Goal: Task Accomplishment & Management: Manage account settings

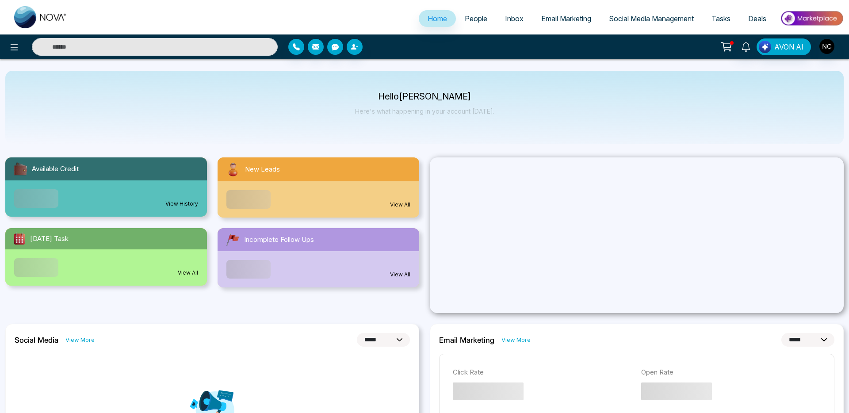
select select "*"
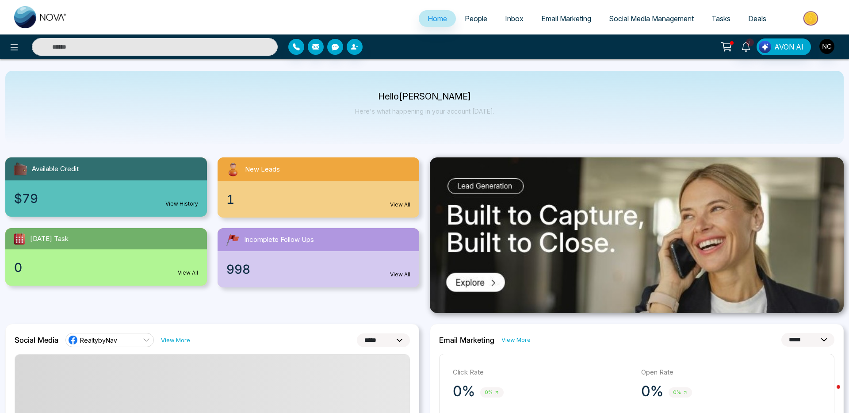
click at [466, 16] on span "People" at bounding box center [476, 18] width 23 height 9
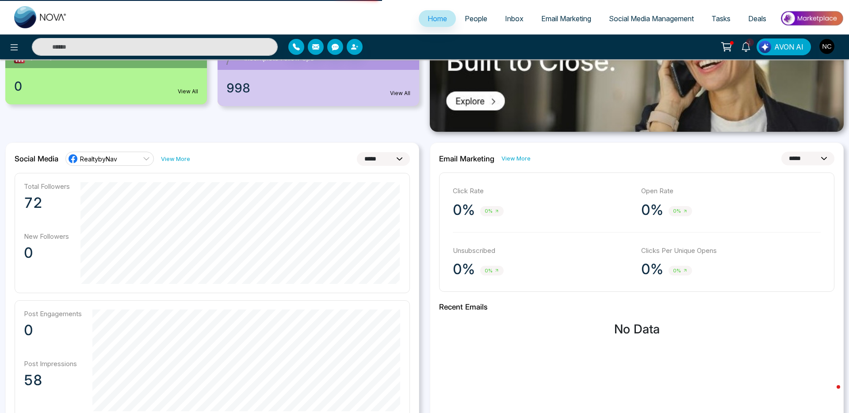
scroll to position [196, 0]
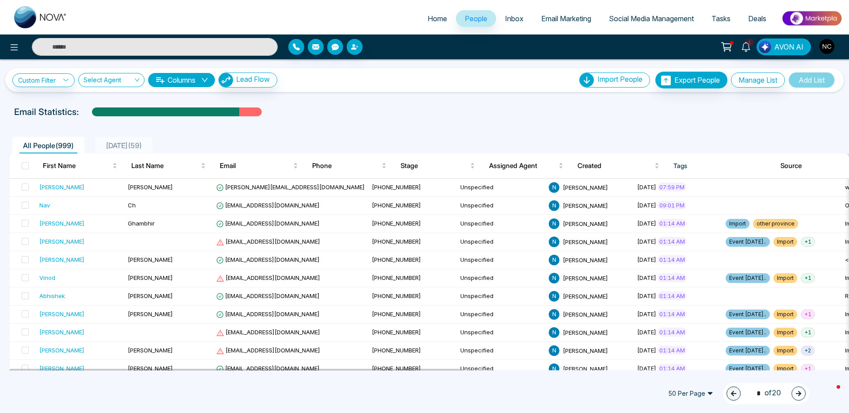
click at [827, 47] on img "button" at bounding box center [827, 46] width 15 height 15
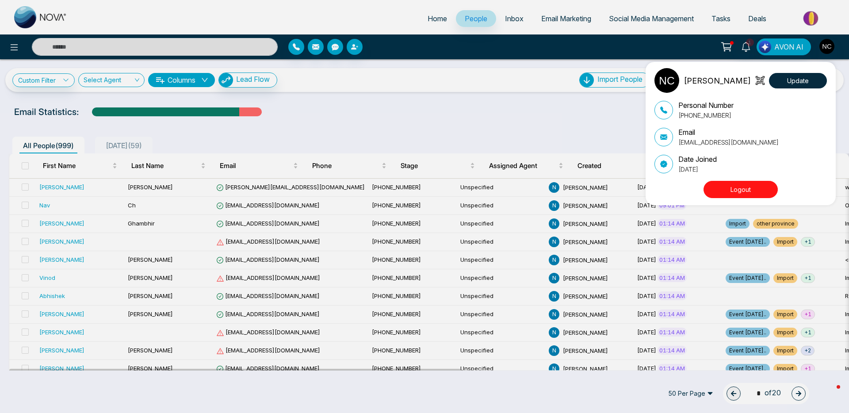
click at [827, 47] on div "Naveen Chopra Update Personal Number +14163574687 Email info@realtybynav.com Da…" at bounding box center [424, 206] width 849 height 413
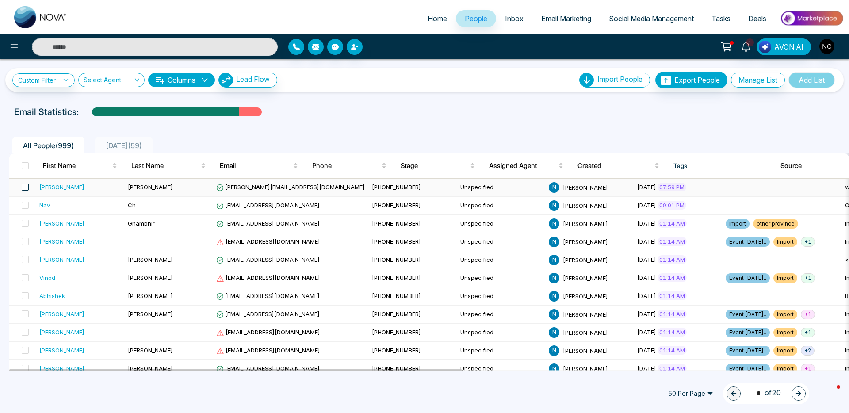
click at [24, 187] on span at bounding box center [25, 187] width 7 height 7
click at [110, 392] on icon at bounding box center [113, 394] width 8 height 8
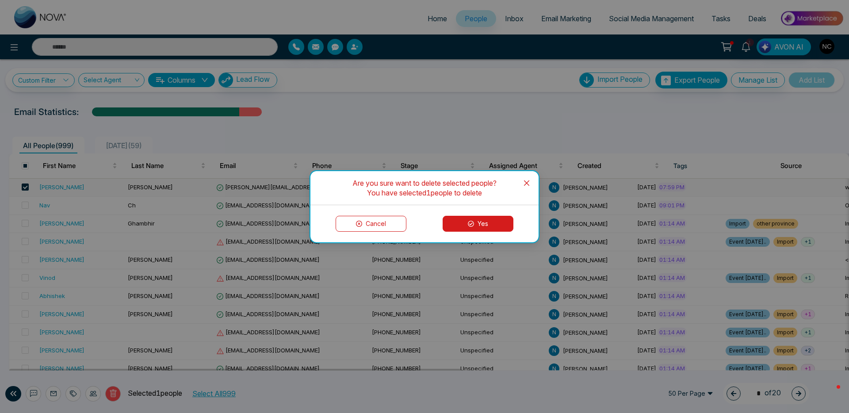
click at [490, 224] on button "Yes" at bounding box center [478, 224] width 71 height 16
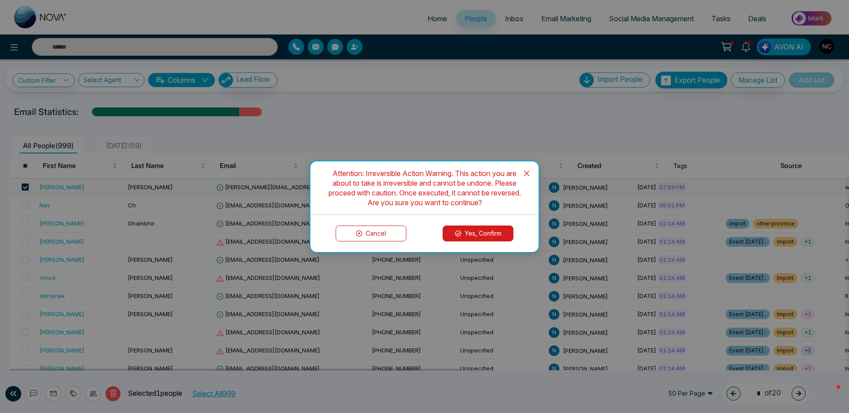
click at [479, 234] on button "Yes, Confirm" at bounding box center [478, 234] width 71 height 16
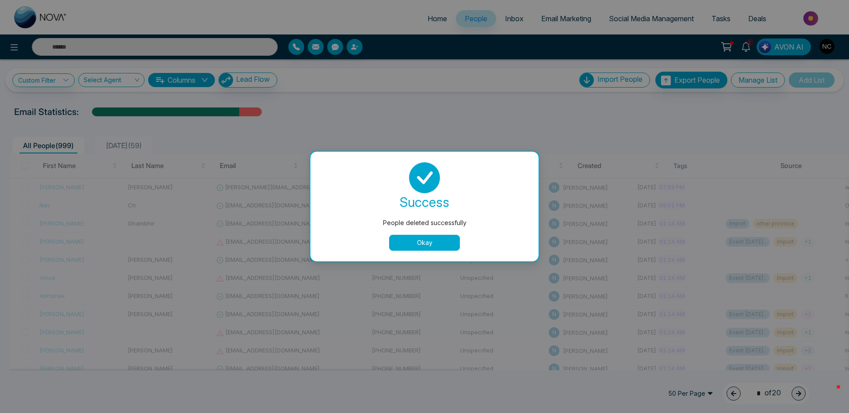
click at [443, 245] on button "Okay" at bounding box center [424, 243] width 71 height 16
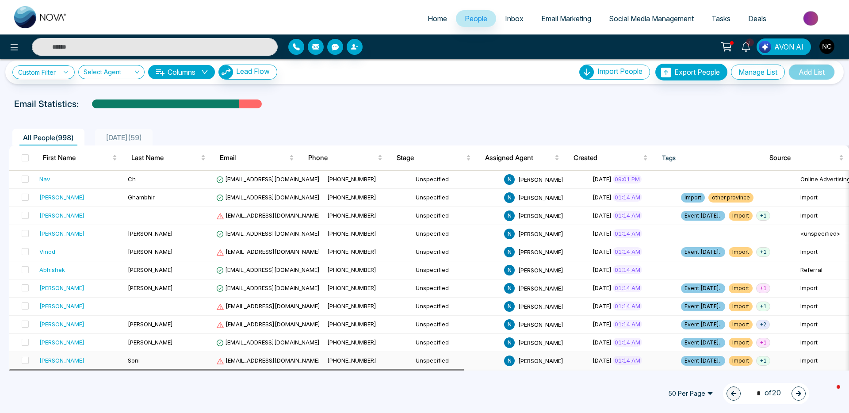
drag, startPoint x: 385, startPoint y: 369, endPoint x: 326, endPoint y: 363, distance: 59.2
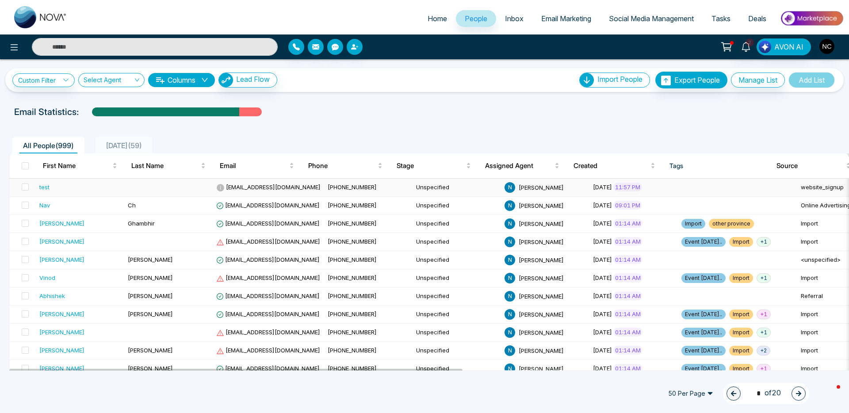
click at [255, 188] on span "[EMAIL_ADDRESS][DOMAIN_NAME]" at bounding box center [268, 187] width 104 height 7
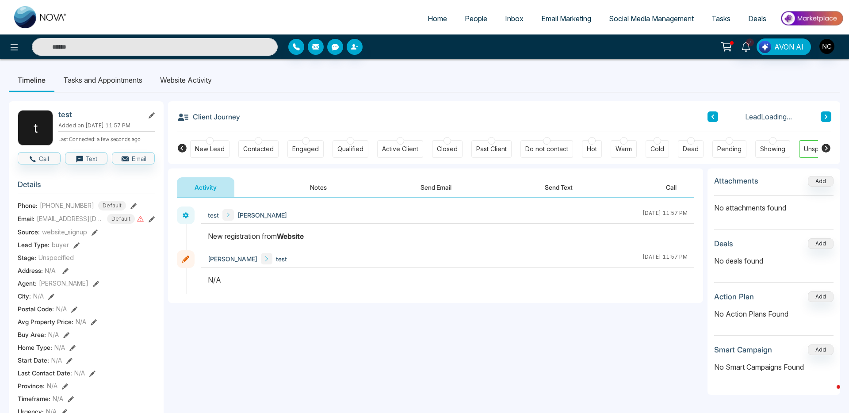
click at [201, 88] on li "Website Activity" at bounding box center [185, 80] width 69 height 24
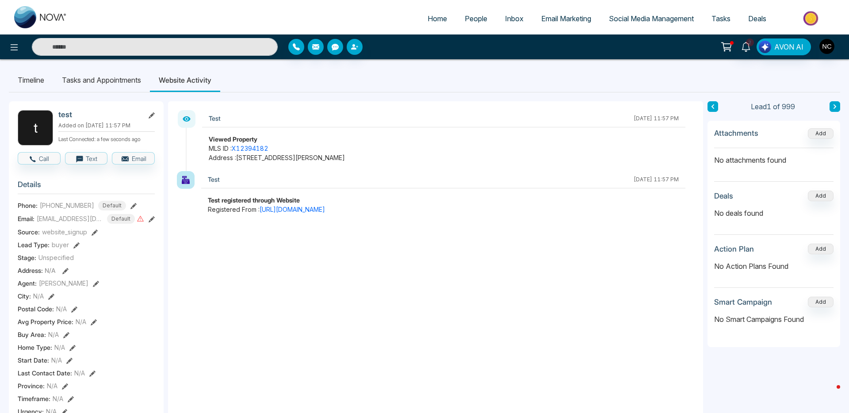
click at [52, 83] on li "Timeline" at bounding box center [31, 80] width 44 height 24
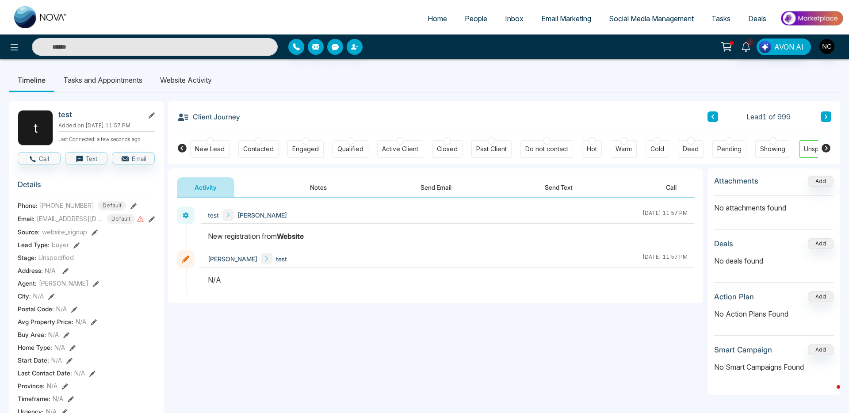
click at [468, 15] on span "People" at bounding box center [476, 18] width 23 height 9
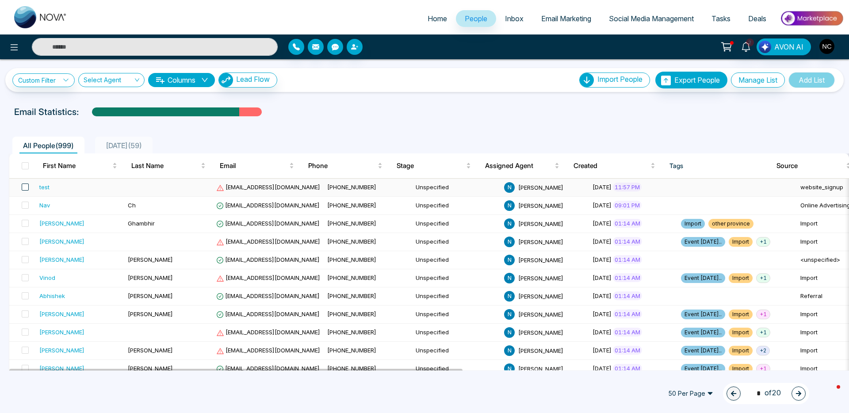
click at [24, 184] on span at bounding box center [25, 187] width 7 height 7
click at [25, 189] on span at bounding box center [25, 187] width 7 height 7
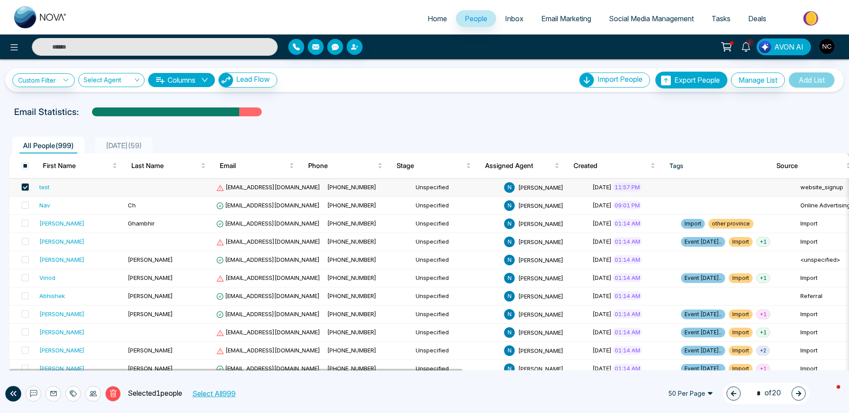
drag, startPoint x: 121, startPoint y: 397, endPoint x: 116, endPoint y: 395, distance: 4.9
click at [121, 397] on p "Selected 1 people" at bounding box center [151, 394] width 61 height 12
click at [115, 395] on icon at bounding box center [113, 394] width 8 height 8
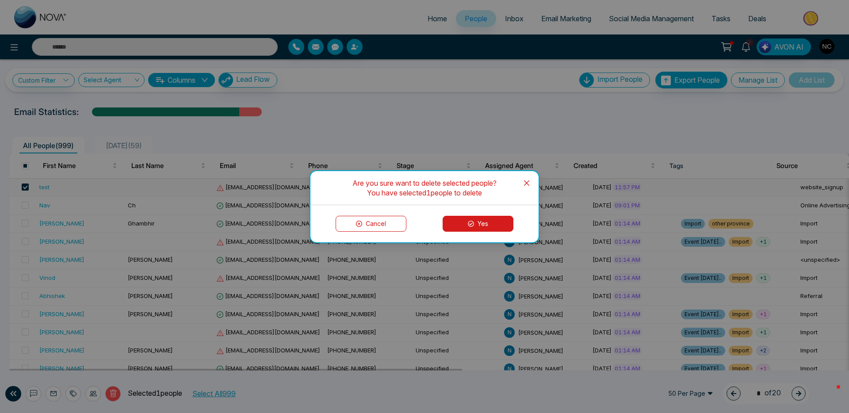
click at [456, 223] on button "Yes" at bounding box center [478, 224] width 71 height 16
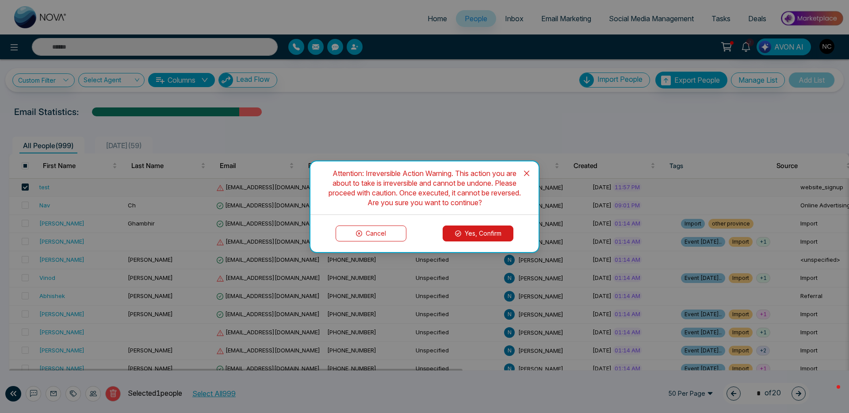
click at [459, 232] on icon at bounding box center [458, 233] width 6 height 6
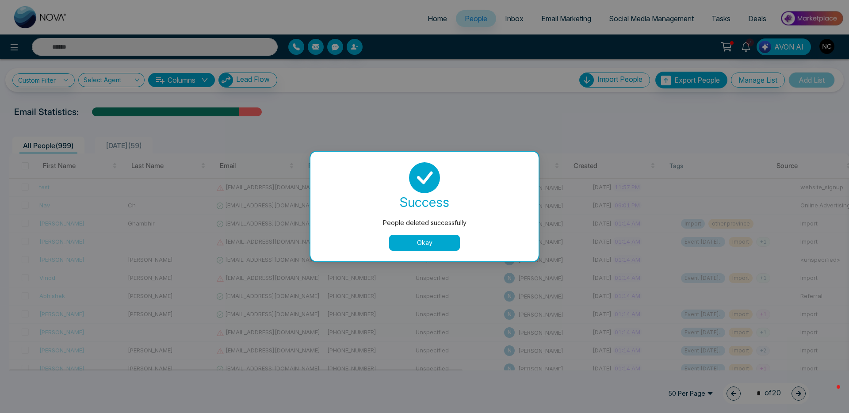
click at [428, 240] on button "Okay" at bounding box center [424, 243] width 71 height 16
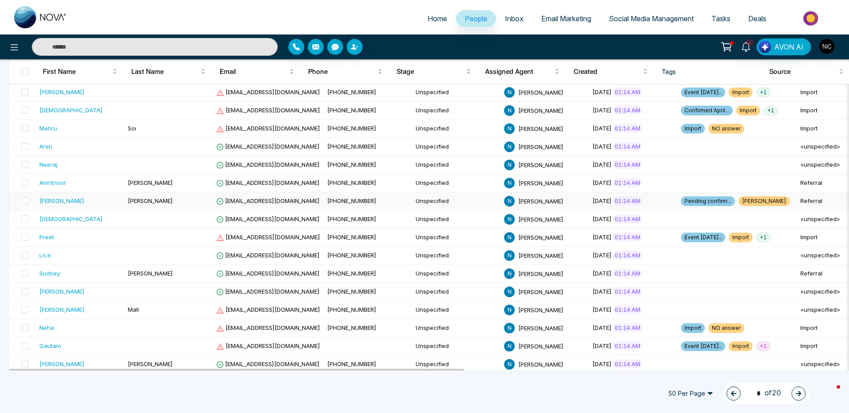
scroll to position [718, 0]
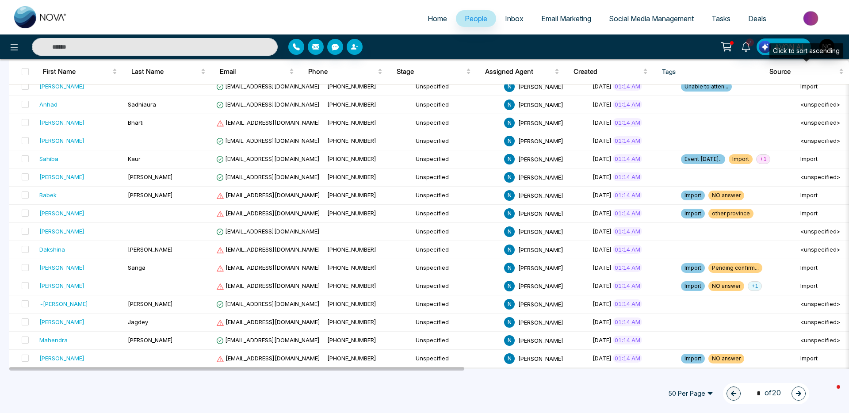
click at [830, 47] on div "Click to sort ascending" at bounding box center [807, 50] width 74 height 15
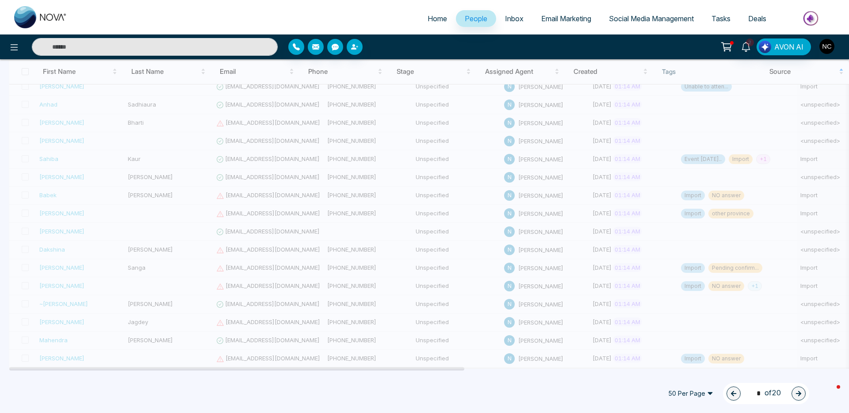
click at [829, 42] on img "button" at bounding box center [827, 46] width 15 height 15
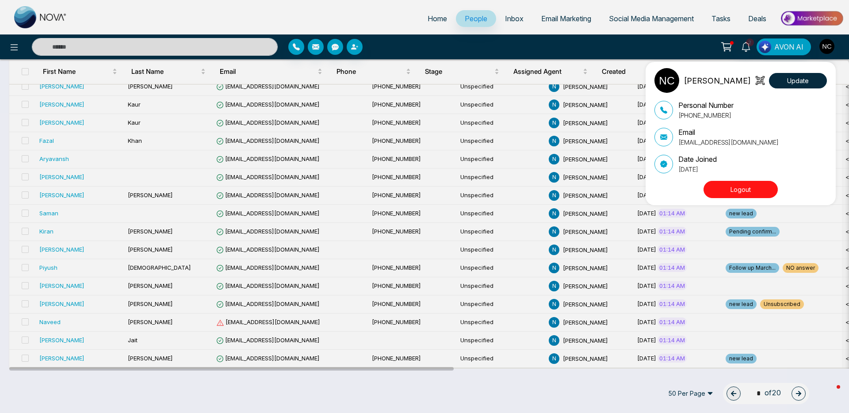
click at [734, 185] on button "Logout" at bounding box center [741, 189] width 74 height 17
